Goal: Obtain resource: Download file/media

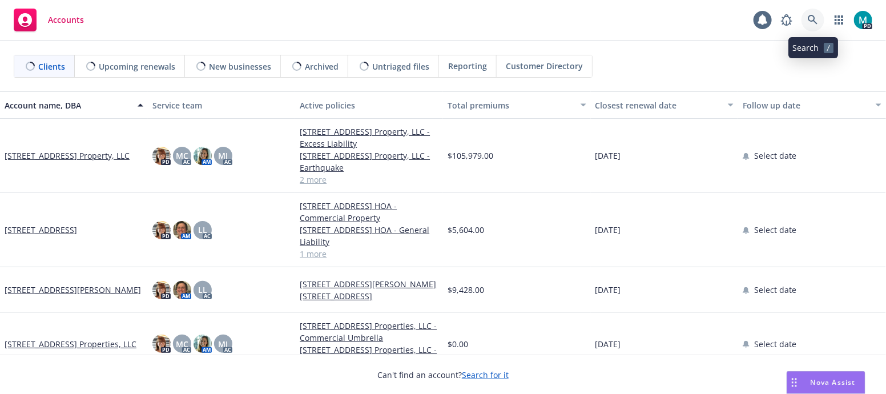
click at [814, 19] on icon at bounding box center [812, 20] width 10 height 10
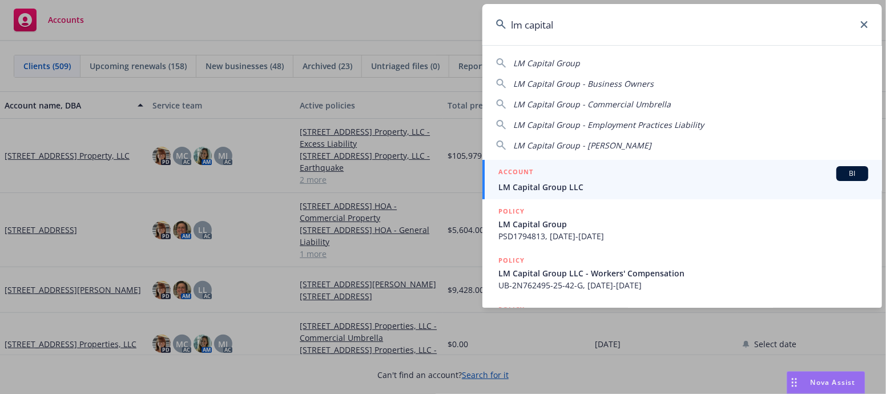
type input "lm capital"
click at [549, 188] on span "LM Capital Group LLC" at bounding box center [683, 187] width 370 height 12
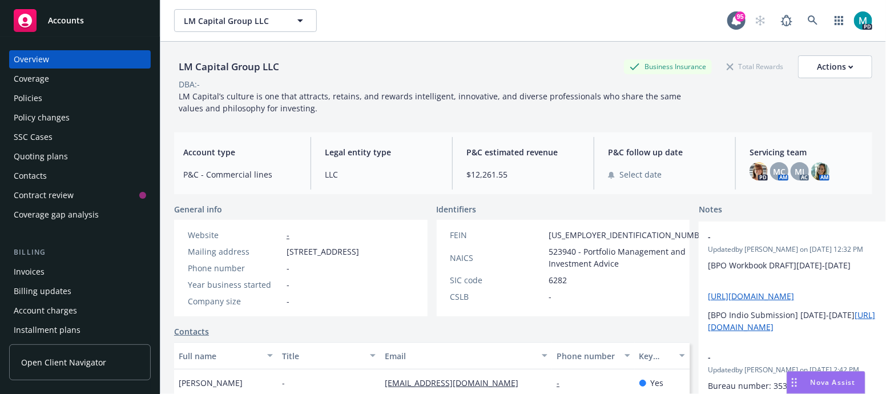
click at [25, 98] on div "Policies" at bounding box center [28, 98] width 29 height 18
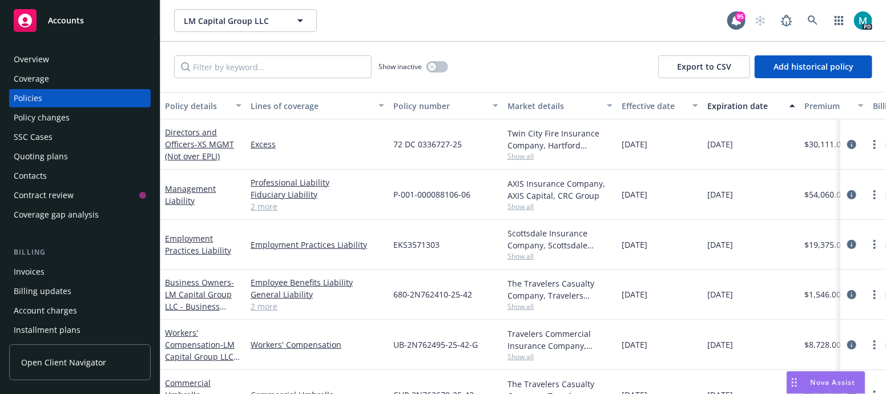
click at [45, 59] on div "Overview" at bounding box center [31, 59] width 35 height 18
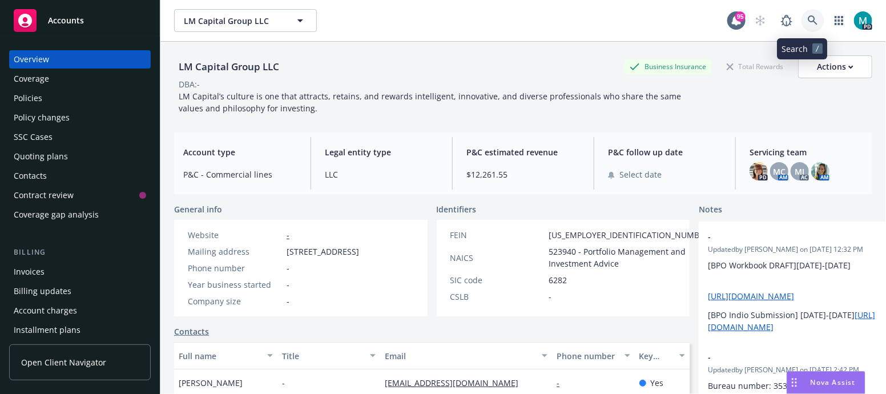
click at [807, 25] on icon at bounding box center [812, 20] width 10 height 10
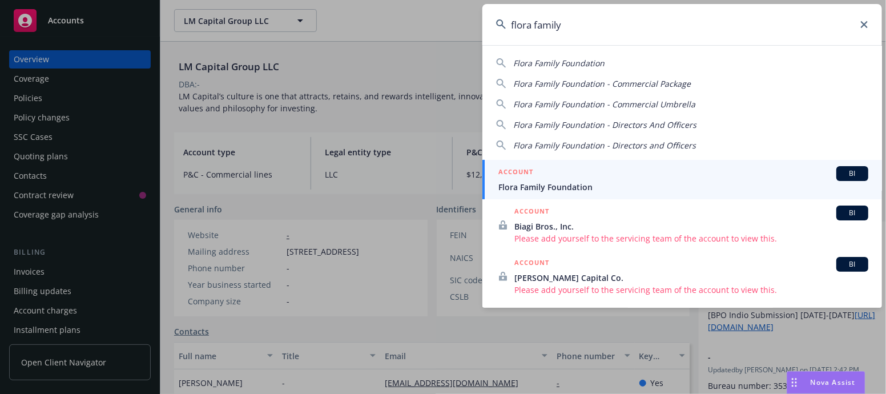
type input "flora family"
click at [540, 185] on span "Flora Family Foundation" at bounding box center [683, 187] width 370 height 12
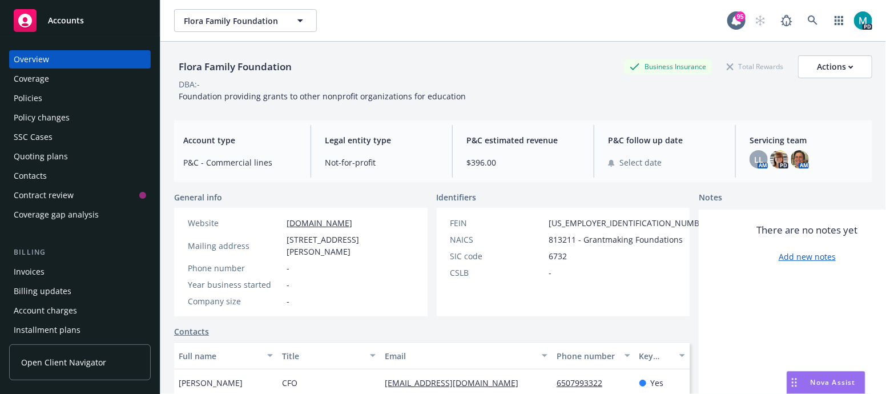
click at [38, 96] on div "Policies" at bounding box center [28, 98] width 29 height 18
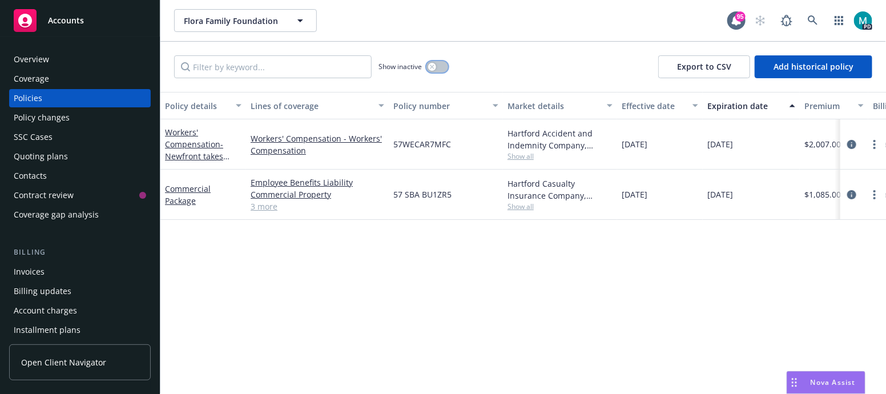
click at [430, 67] on icon "button" at bounding box center [432, 66] width 5 height 5
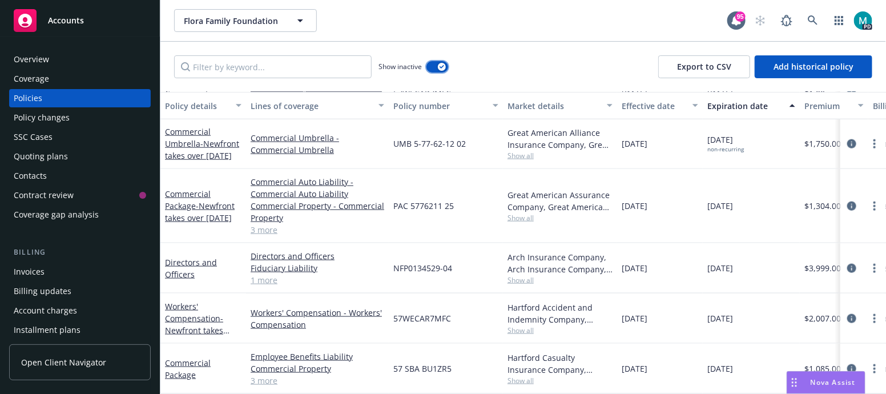
scroll to position [563, 0]
click at [179, 257] on link "Directors and Officers" at bounding box center [191, 268] width 52 height 23
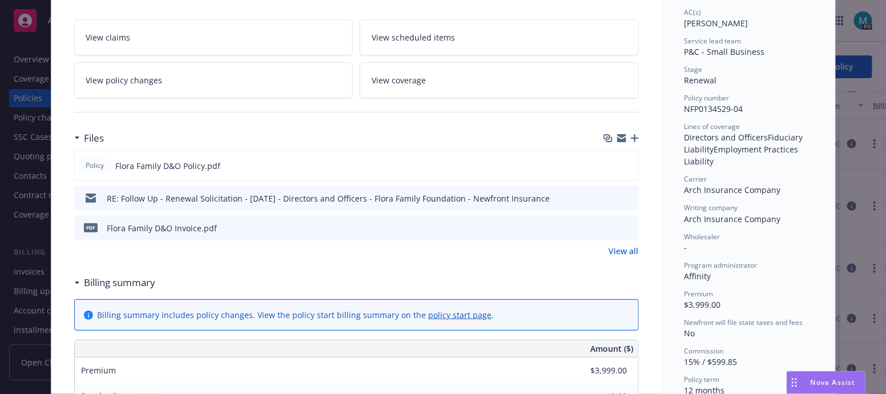
scroll to position [214, 0]
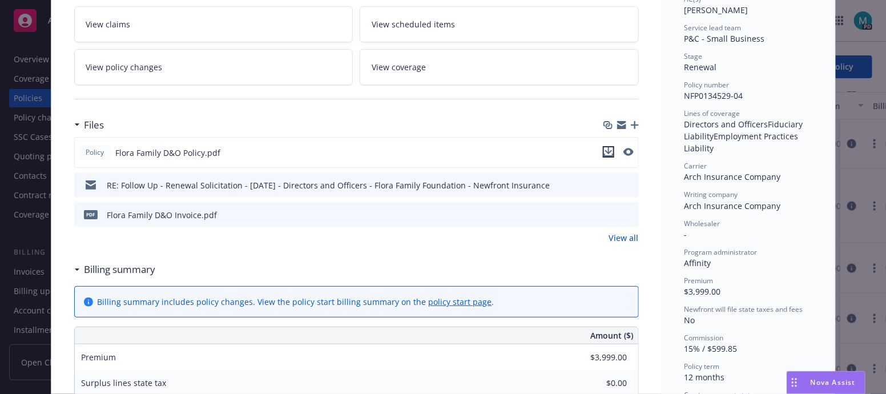
click at [605, 147] on icon "download file" at bounding box center [608, 151] width 9 height 9
